Goal: Information Seeking & Learning: Learn about a topic

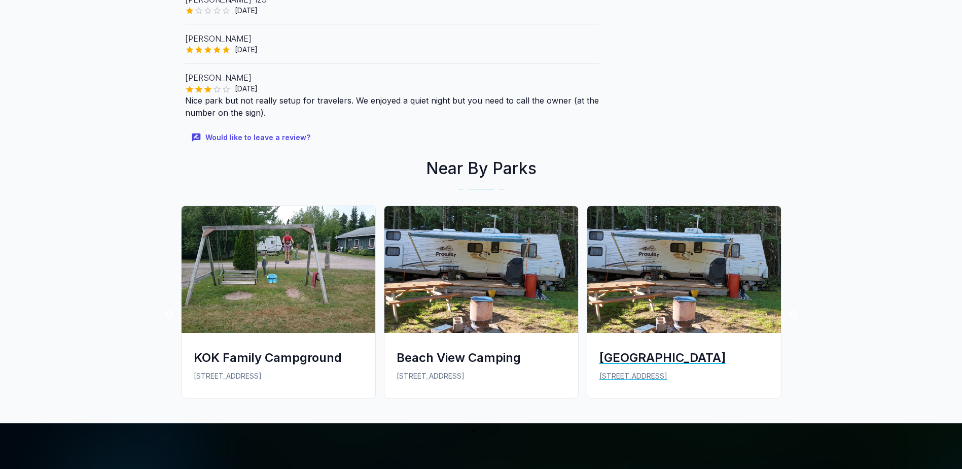
scroll to position [507, 0]
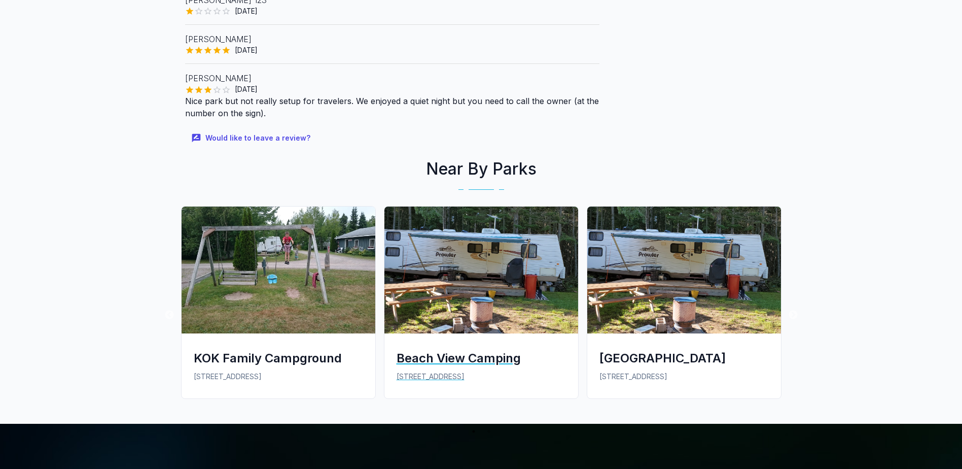
click at [475, 357] on div "Beach View Camping" at bounding box center [481, 358] width 169 height 17
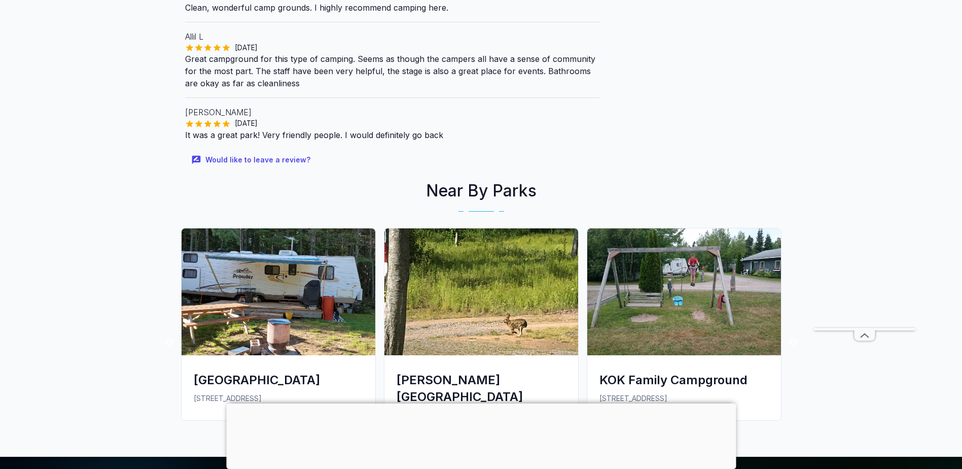
scroll to position [1116, 0]
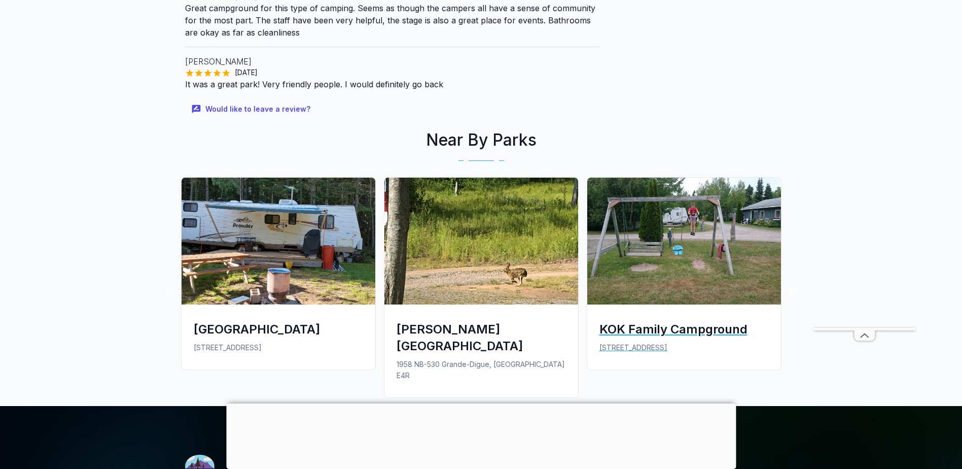
click at [670, 331] on div "KOK Family Campground" at bounding box center [684, 329] width 169 height 17
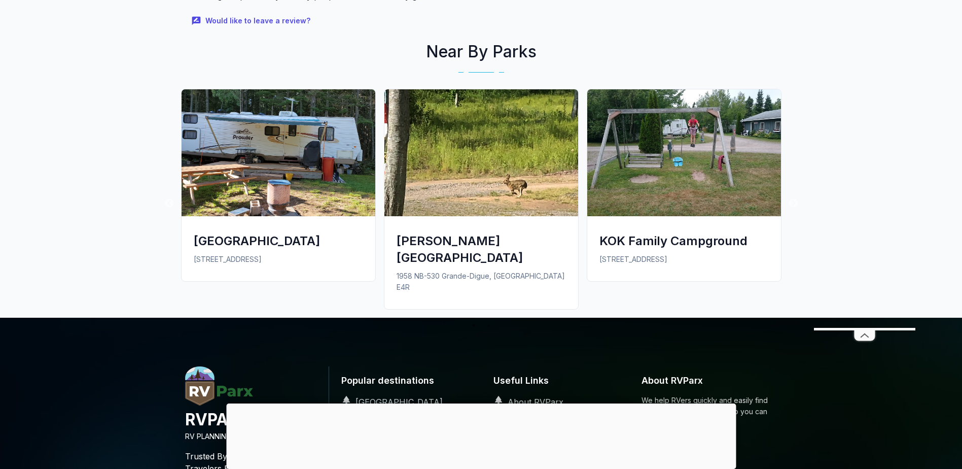
scroll to position [1218, 0]
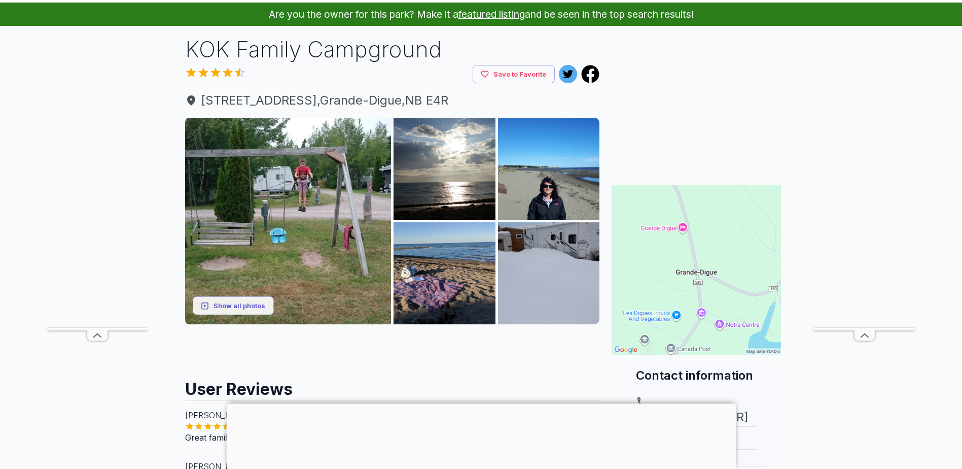
scroll to position [28, 0]
